Goal: Task Accomplishment & Management: Complete application form

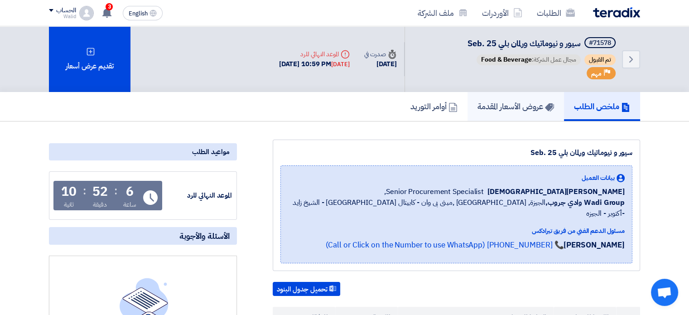
click at [498, 102] on h5 "عروض الأسعار المقدمة" at bounding box center [515, 106] width 77 height 10
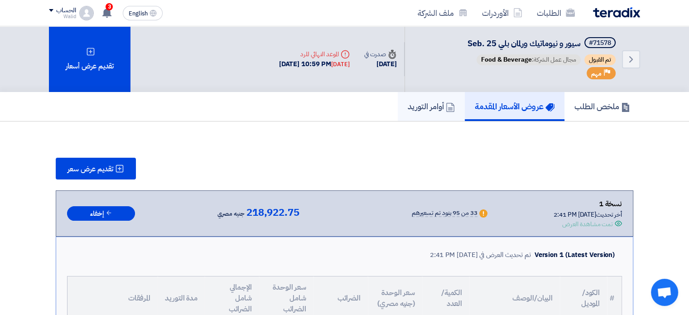
click at [415, 106] on h5 "أوامر التوريد" at bounding box center [431, 106] width 47 height 10
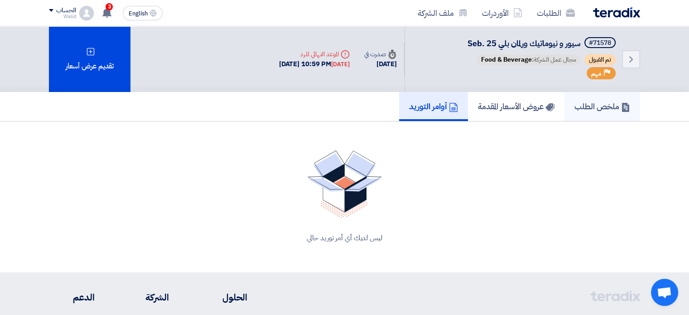
click at [600, 111] on h5 "ملخص الطلب" at bounding box center [602, 106] width 56 height 10
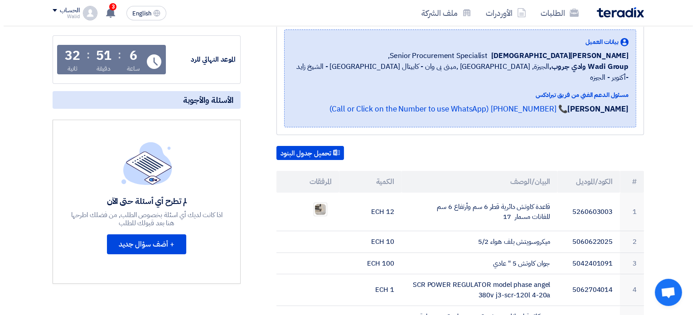
scroll to position [181, 0]
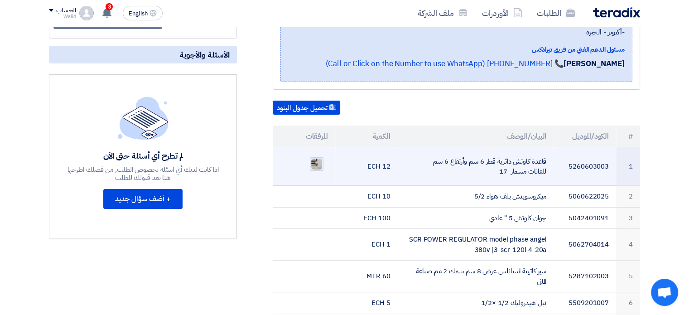
click at [321, 158] on img at bounding box center [316, 164] width 13 height 13
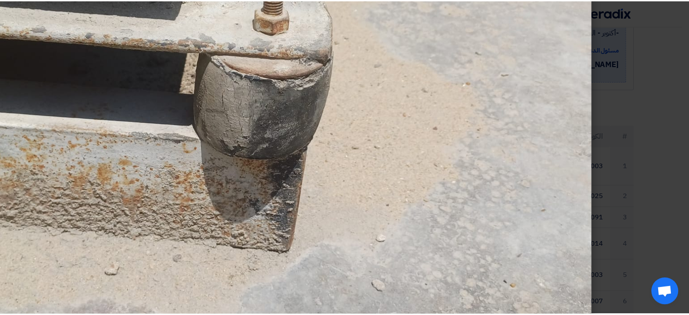
scroll to position [272, 0]
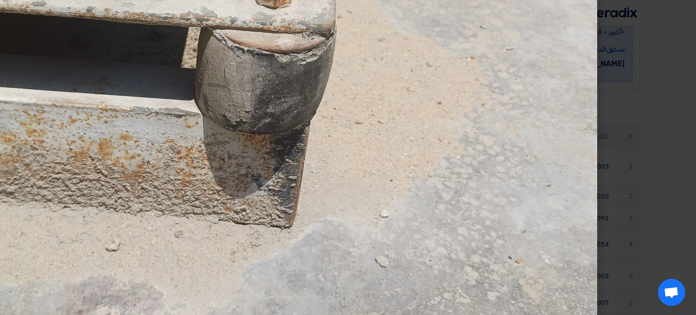
click at [624, 93] on modal-container at bounding box center [348, 157] width 696 height 315
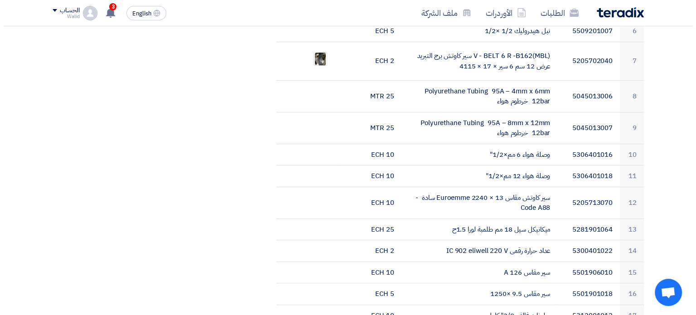
scroll to position [362, 0]
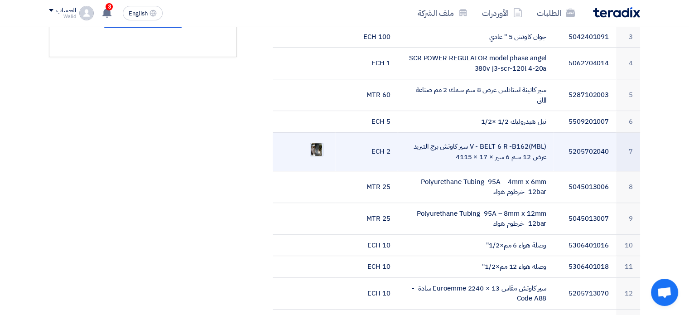
click at [316, 141] on img at bounding box center [316, 149] width 13 height 16
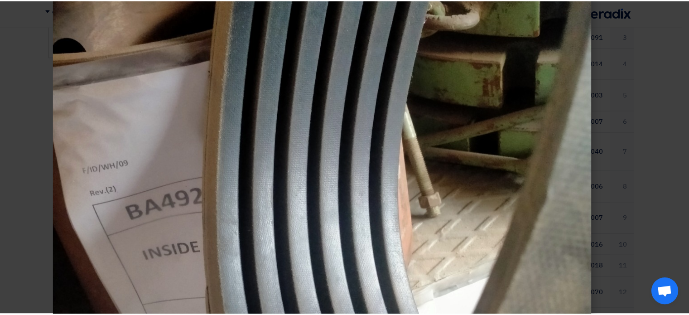
scroll to position [272, 0]
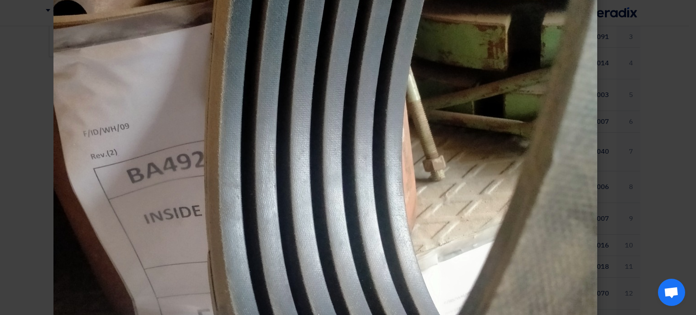
click at [657, 126] on modal-container at bounding box center [348, 157] width 696 height 315
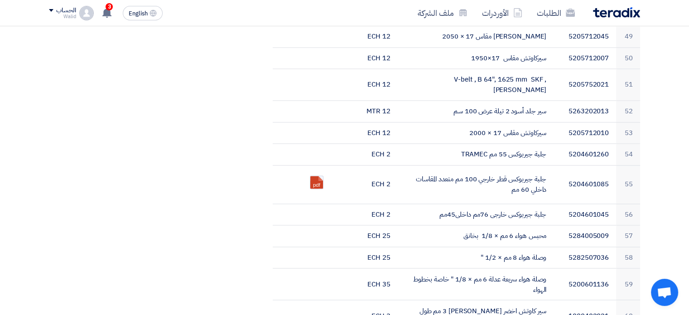
scroll to position [1494, 0]
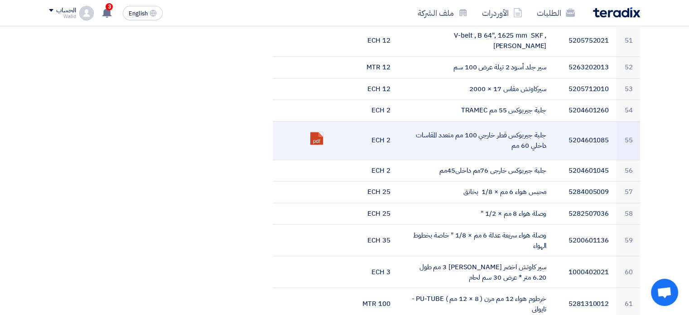
click at [314, 127] on ul "pdf" at bounding box center [304, 138] width 48 height 23
click at [315, 132] on link at bounding box center [346, 159] width 72 height 54
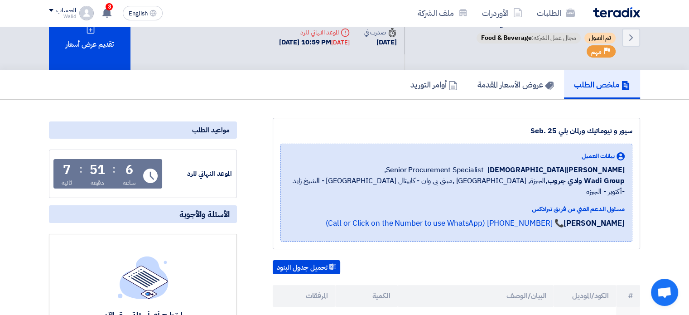
scroll to position [0, 0]
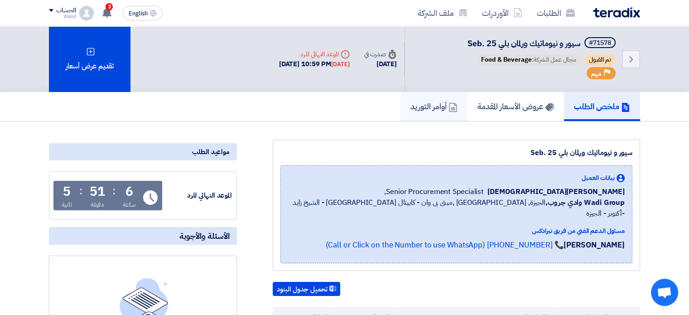
click at [431, 112] on link "أوامر التوريد" at bounding box center [433, 106] width 67 height 29
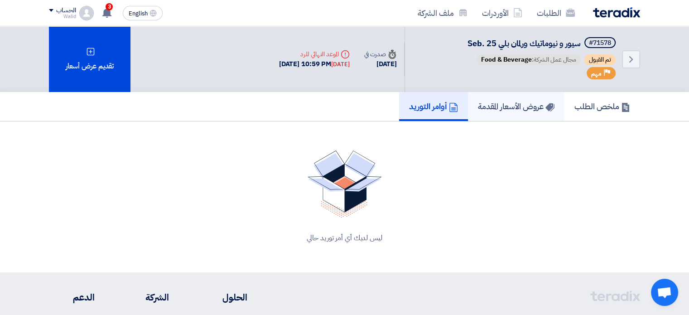
click at [524, 108] on h5 "عروض الأسعار المقدمة" at bounding box center [516, 106] width 77 height 10
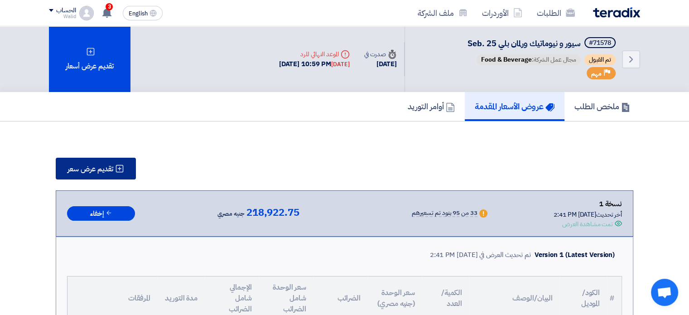
click at [123, 169] on use at bounding box center [120, 169] width 8 height 8
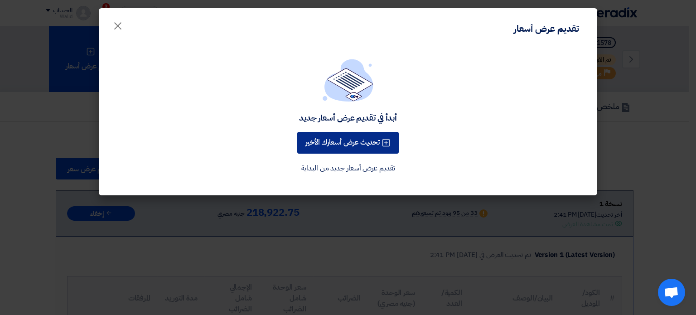
click at [386, 142] on use at bounding box center [386, 143] width 8 height 8
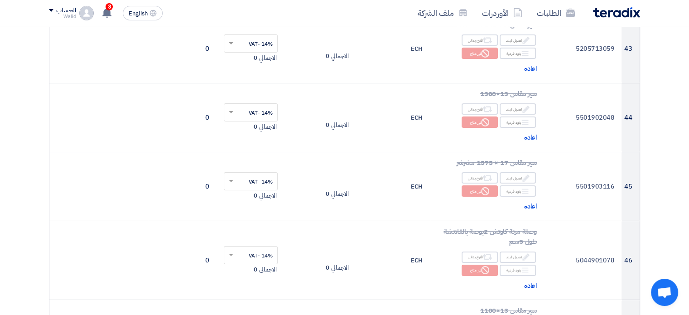
scroll to position [3079, 0]
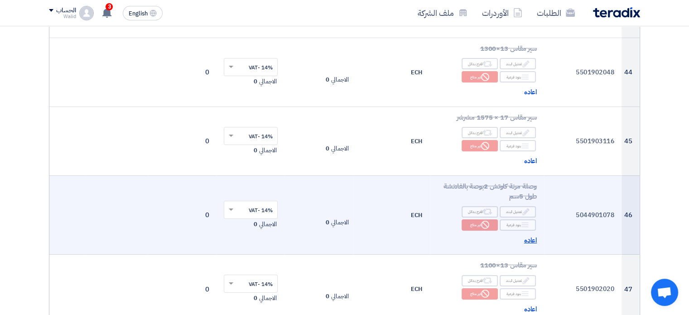
click at [533, 235] on span "اعاده" at bounding box center [530, 240] width 13 height 10
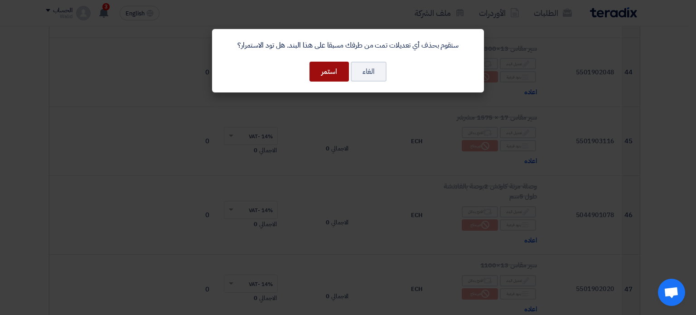
click at [327, 67] on button "استمر" at bounding box center [328, 72] width 39 height 20
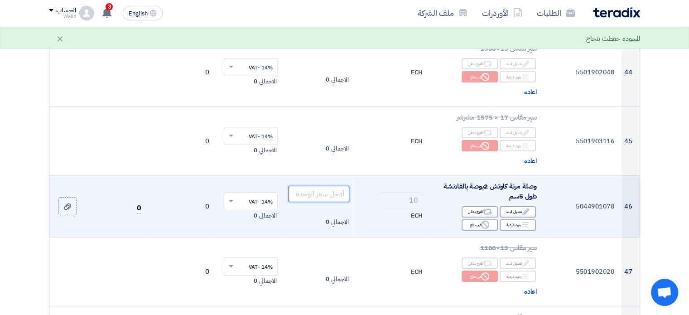
click at [336, 191] on input "number" at bounding box center [318, 194] width 61 height 16
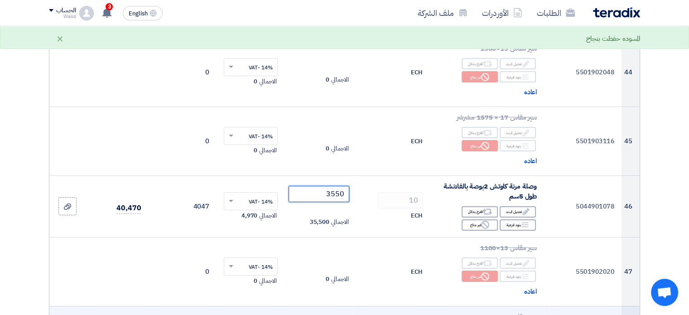
type input "3550"
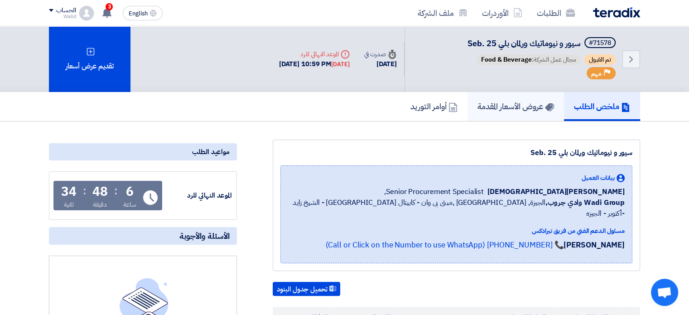
click at [487, 102] on h5 "عروض الأسعار المقدمة" at bounding box center [515, 106] width 77 height 10
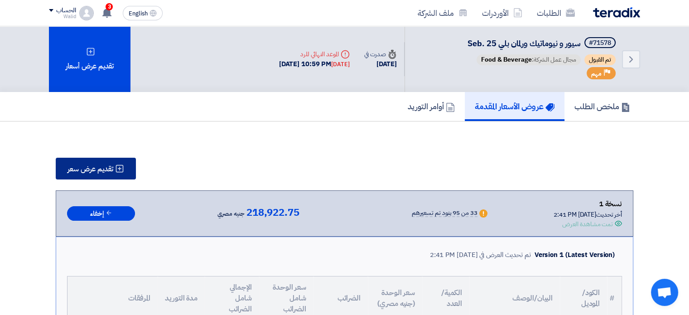
click at [118, 167] on use at bounding box center [120, 169] width 8 height 8
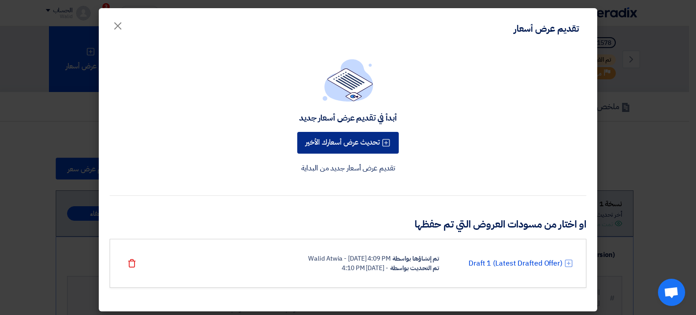
click at [344, 149] on button "تحديث عرض أسعارك الأخير" at bounding box center [347, 143] width 101 height 22
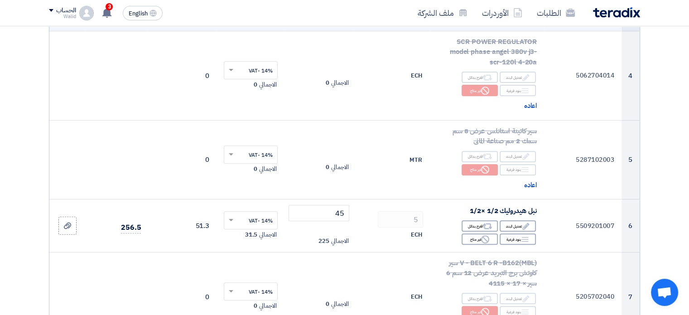
scroll to position [408, 0]
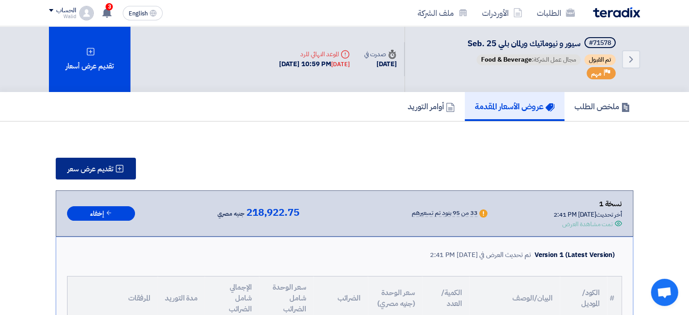
click at [121, 172] on button "تقديم عرض سعر" at bounding box center [96, 169] width 80 height 22
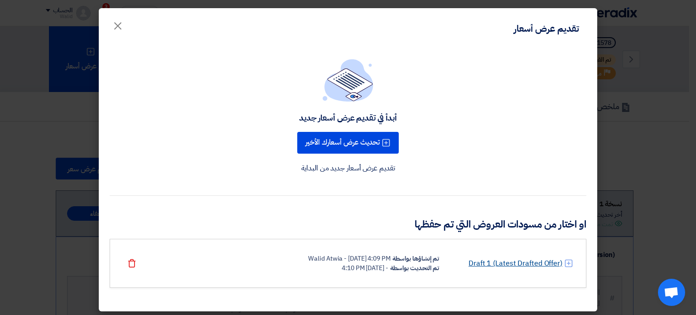
click at [482, 264] on link "Draft 1 (Latest Drafted Offer)" at bounding box center [515, 263] width 94 height 11
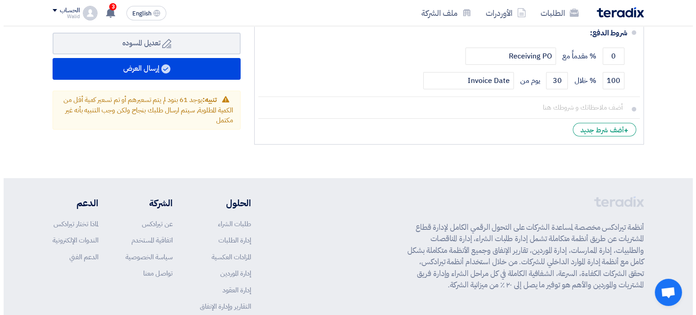
scroll to position [6798, 0]
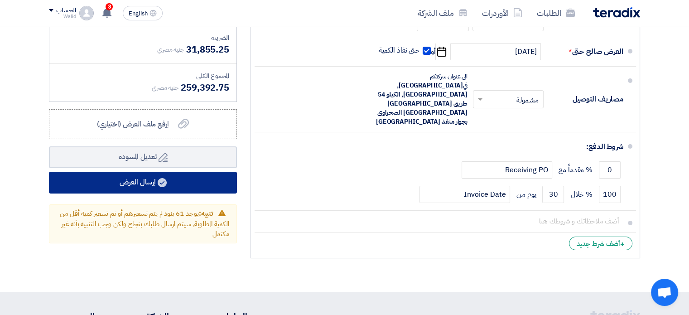
click at [149, 172] on button "إرسال العرض" at bounding box center [143, 183] width 188 height 22
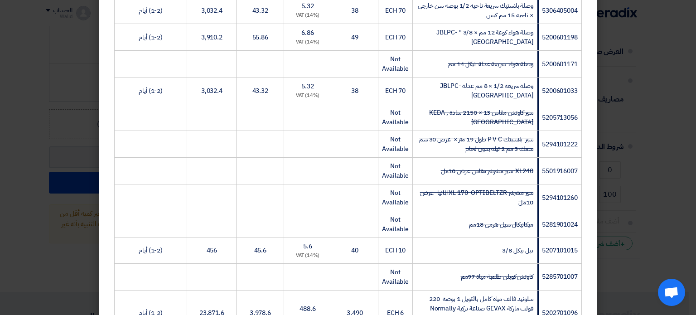
scroll to position [2581, 0]
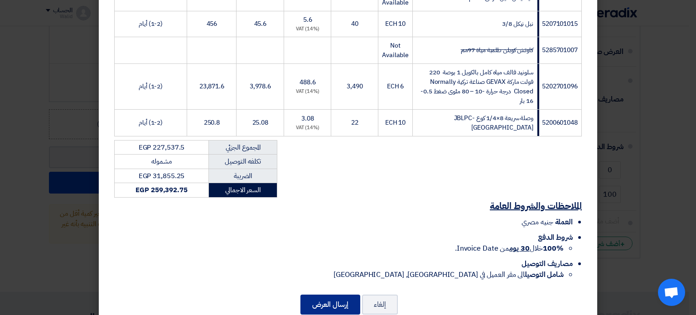
click at [336, 294] on button "إرسال العرض" at bounding box center [330, 304] width 60 height 20
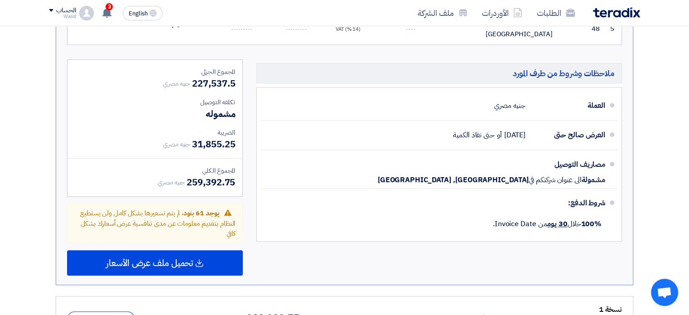
scroll to position [4312, 0]
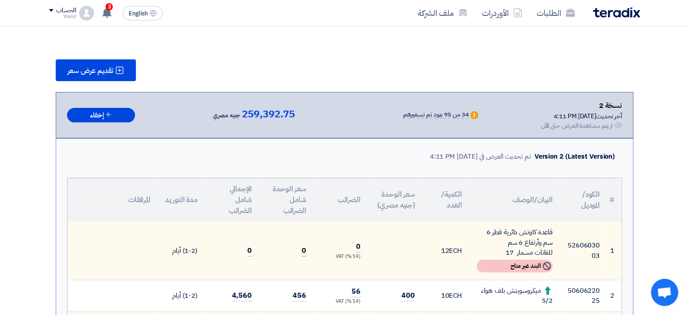
scroll to position [0, 0]
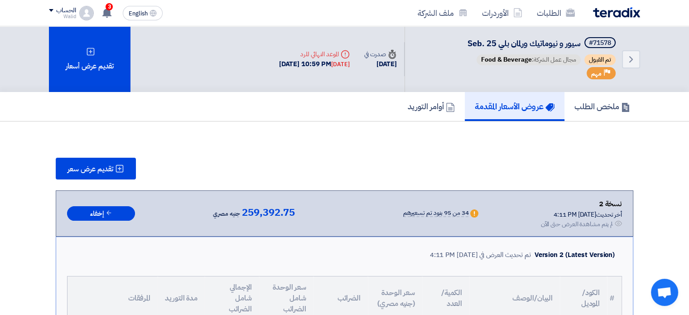
click at [532, 110] on h5 "عروض الأسعار المقدمة" at bounding box center [515, 106] width 80 height 10
click at [622, 109] on use at bounding box center [625, 107] width 7 height 9
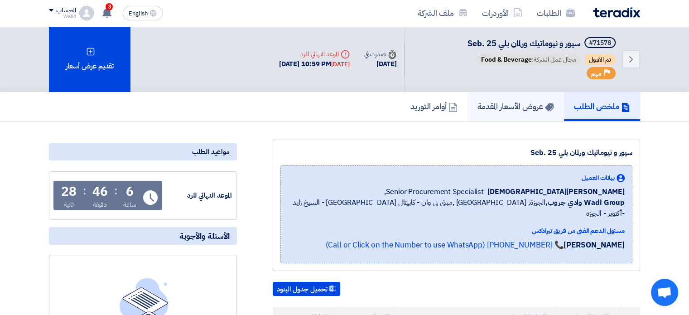
click at [533, 110] on h5 "عروض الأسعار المقدمة" at bounding box center [515, 106] width 77 height 10
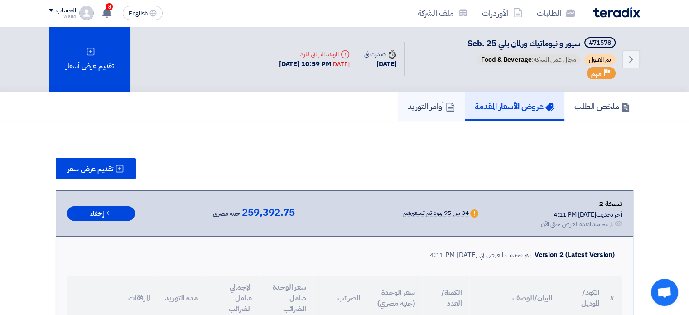
click at [429, 110] on h5 "أوامر التوريد" at bounding box center [431, 106] width 47 height 10
